Goal: Transaction & Acquisition: Subscribe to service/newsletter

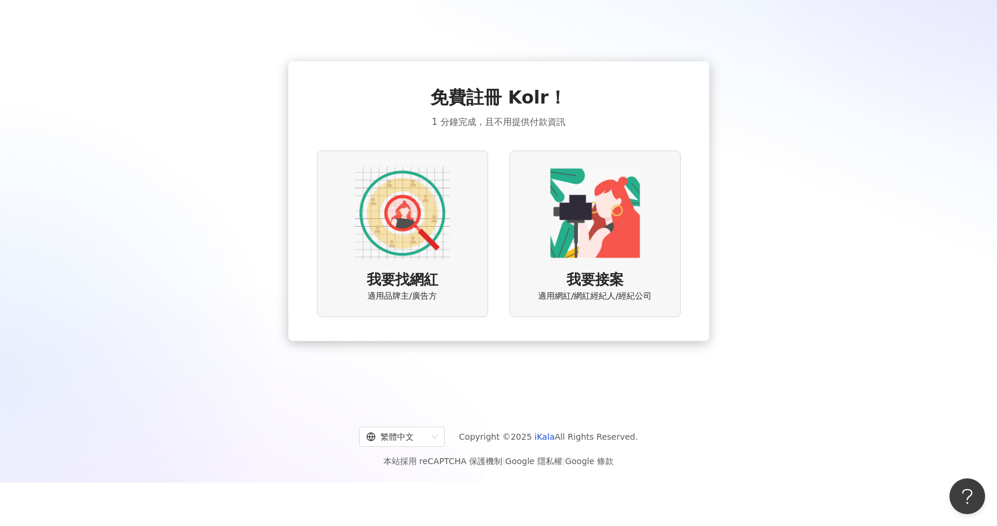
scroll to position [36, 0]
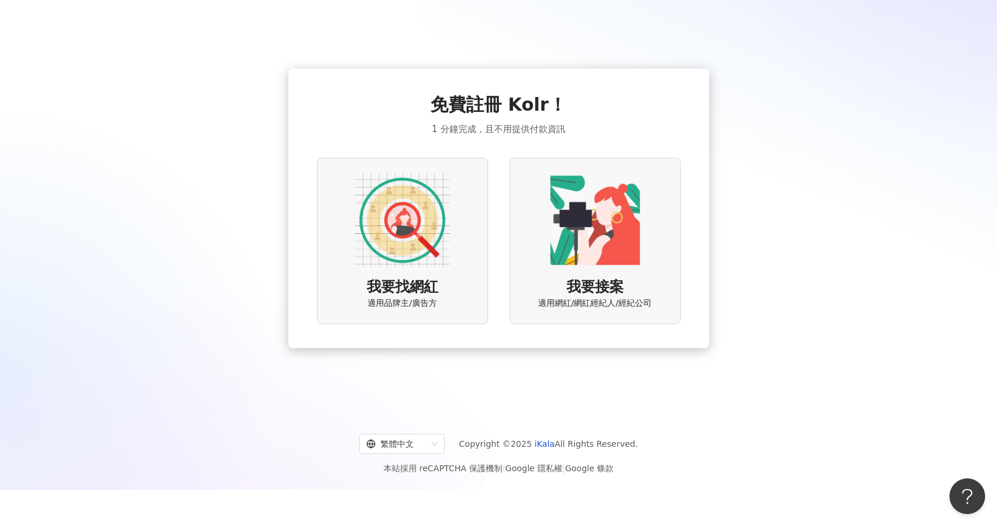
click at [457, 247] on div "我要找網紅 適用品牌主/廣告方" at bounding box center [402, 241] width 171 height 166
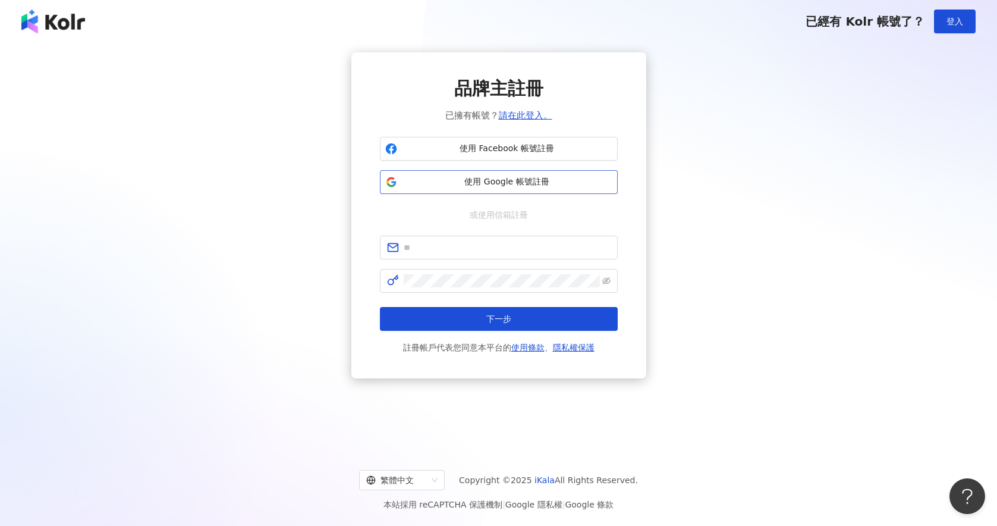
click at [507, 177] on span "使用 Google 帳號註冊" at bounding box center [507, 182] width 211 height 12
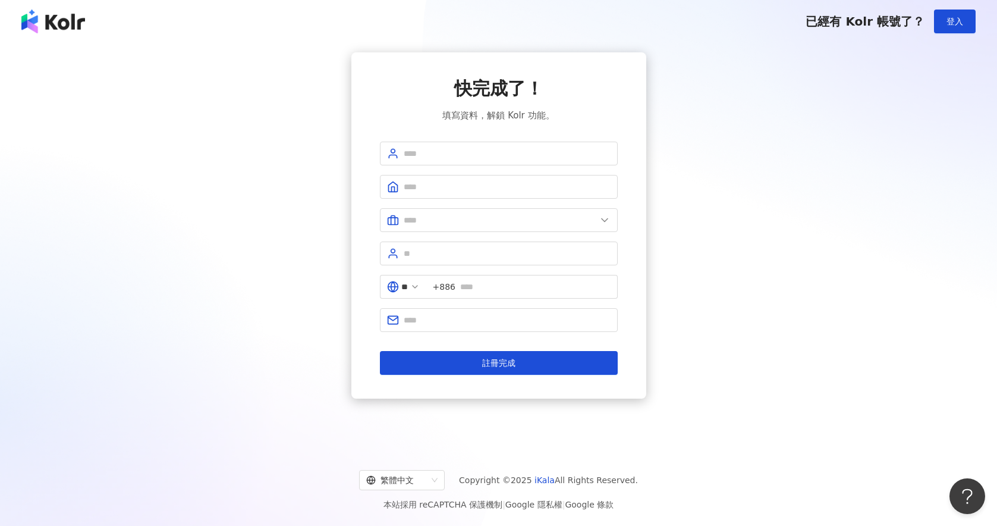
click at [56, 33] on div "已經有 Kolr 帳號了？ 登入" at bounding box center [498, 21] width 997 height 43
click at [54, 24] on img at bounding box center [53, 22] width 64 height 24
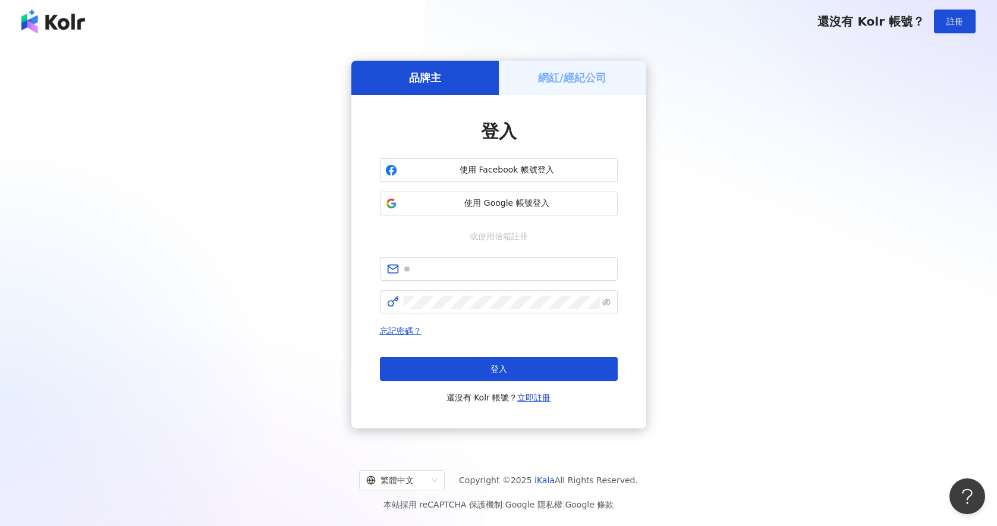
click at [50, 27] on img at bounding box center [53, 22] width 64 height 24
click at [51, 23] on img at bounding box center [53, 22] width 64 height 24
